Goal: Find specific page/section: Find specific page/section

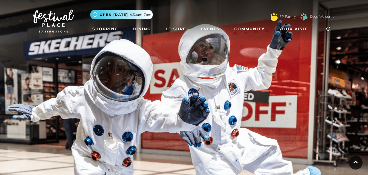
scroll to position [457, 0]
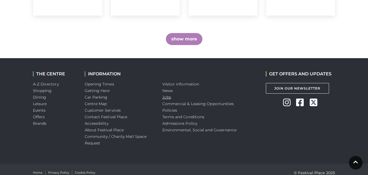
click at [166, 95] on link "Jobs" at bounding box center [166, 97] width 9 height 5
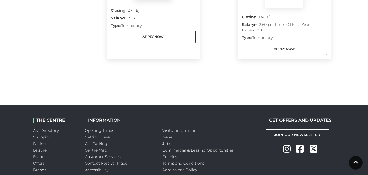
scroll to position [637, 0]
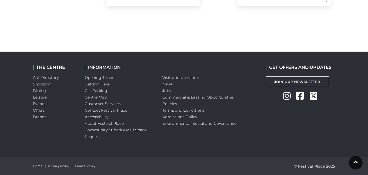
click at [168, 84] on link "News" at bounding box center [167, 83] width 10 height 5
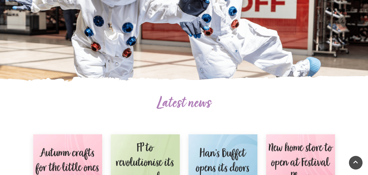
scroll to position [218, 0]
